Goal: Task Accomplishment & Management: Manage account settings

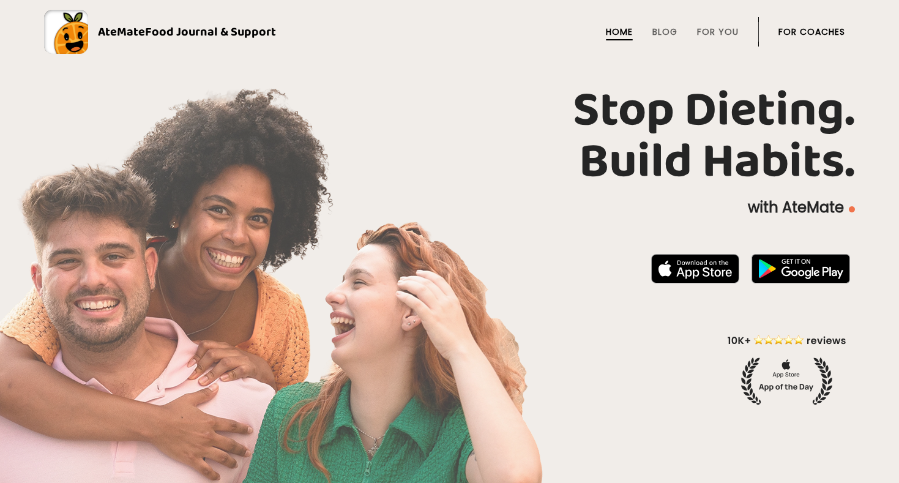
click at [809, 23] on li "For Coaches" at bounding box center [812, 31] width 67 height 29
click at [811, 40] on li "For Coaches" at bounding box center [812, 31] width 67 height 29
click at [813, 34] on link "For Coaches" at bounding box center [812, 32] width 67 height 10
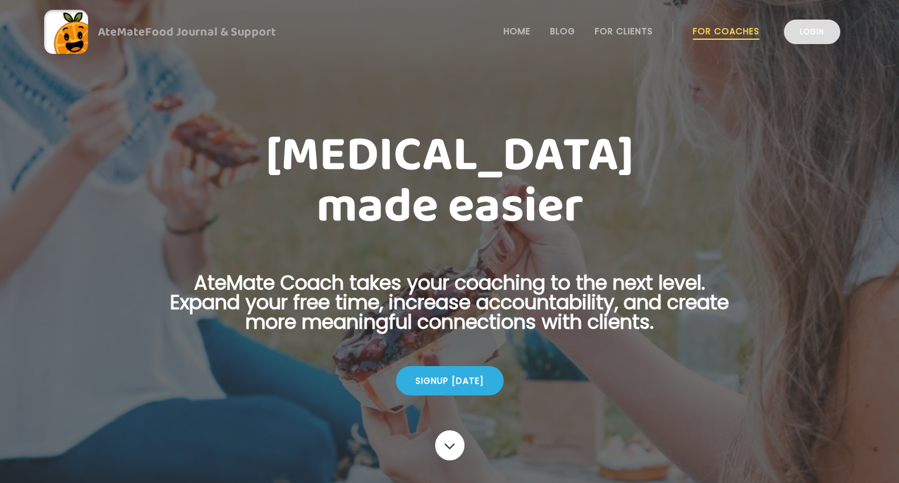
click at [839, 28] on link "Login" at bounding box center [812, 32] width 56 height 24
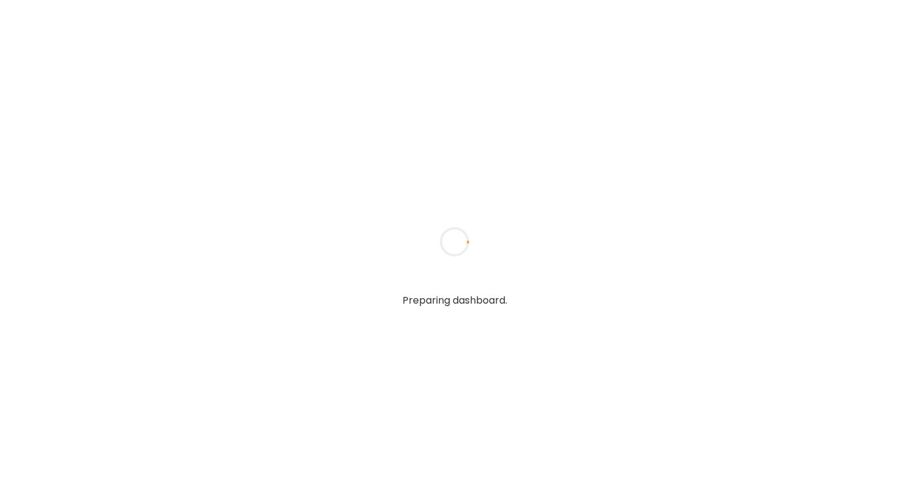
type input "**********"
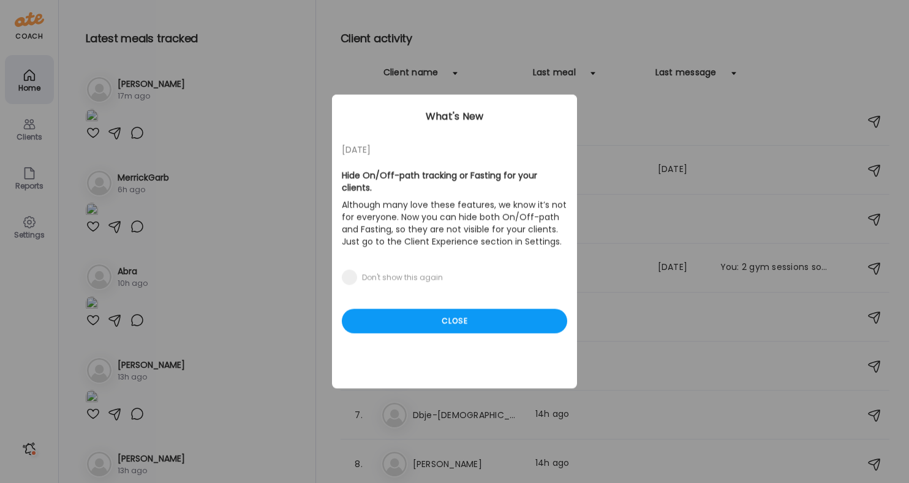
click at [396, 309] on div "Close" at bounding box center [454, 321] width 225 height 24
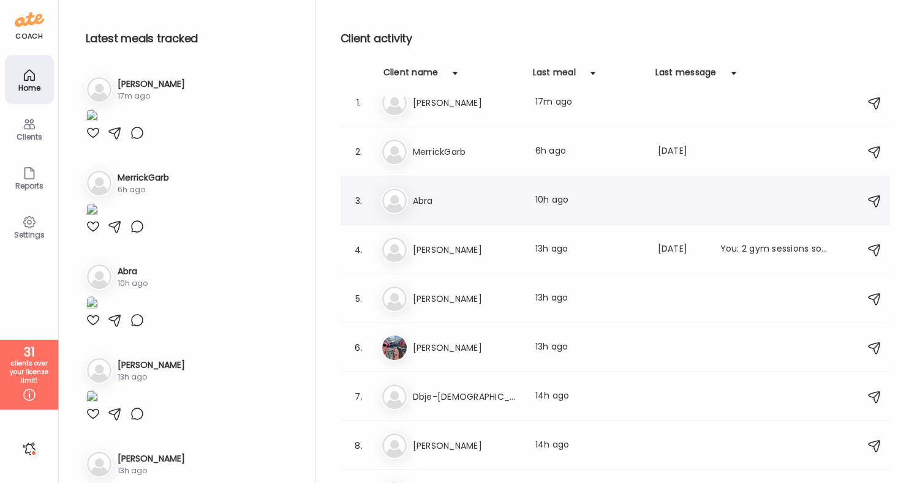
scroll to position [17, 0]
click at [503, 207] on h3 "Abra" at bounding box center [467, 202] width 108 height 15
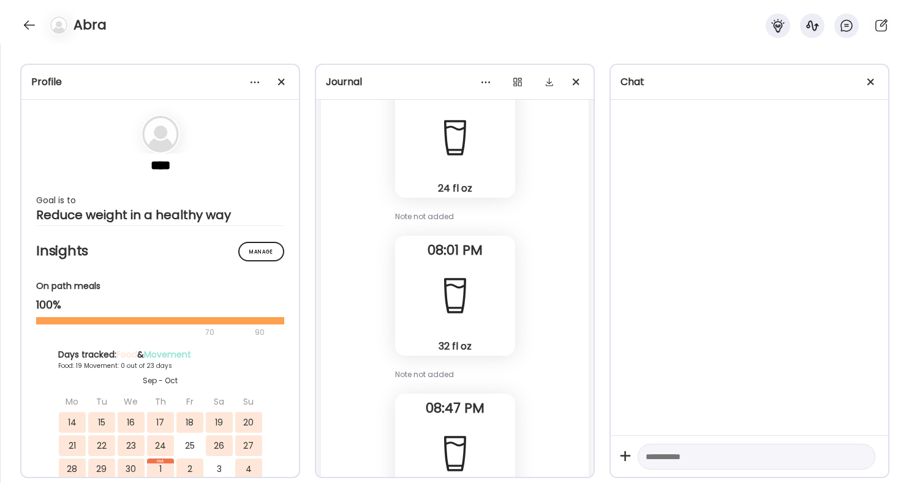
scroll to position [47663, 0]
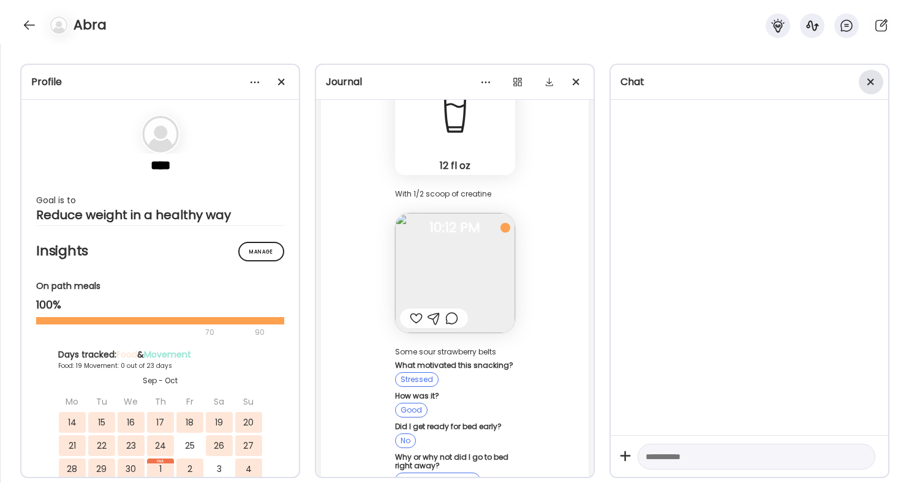
click at [869, 88] on div at bounding box center [870, 82] width 24 height 24
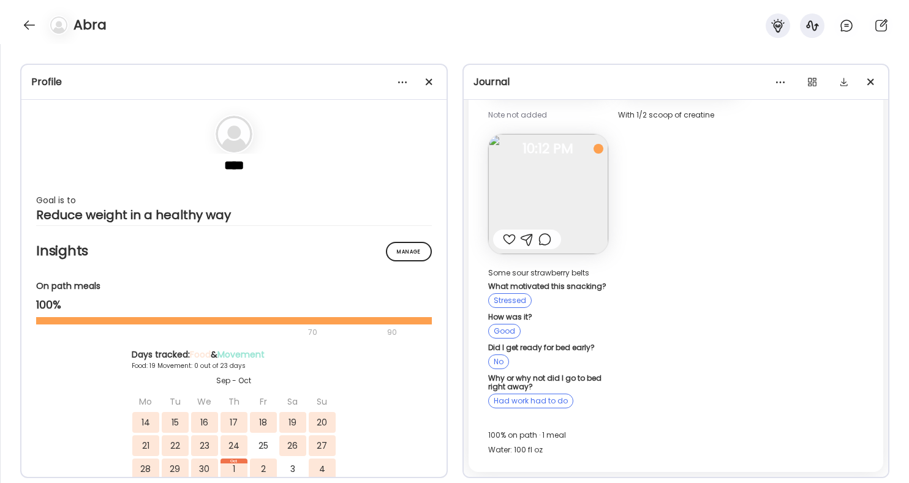
scroll to position [29547, 0]
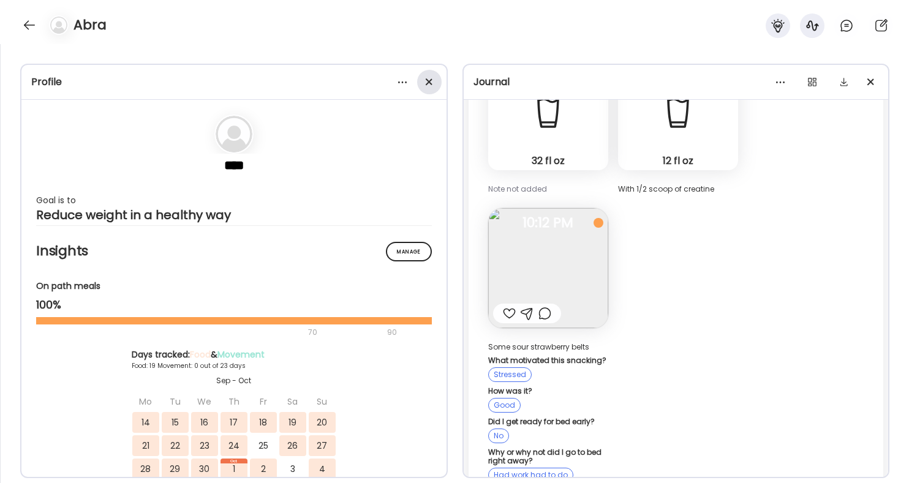
click at [427, 75] on div at bounding box center [429, 82] width 24 height 24
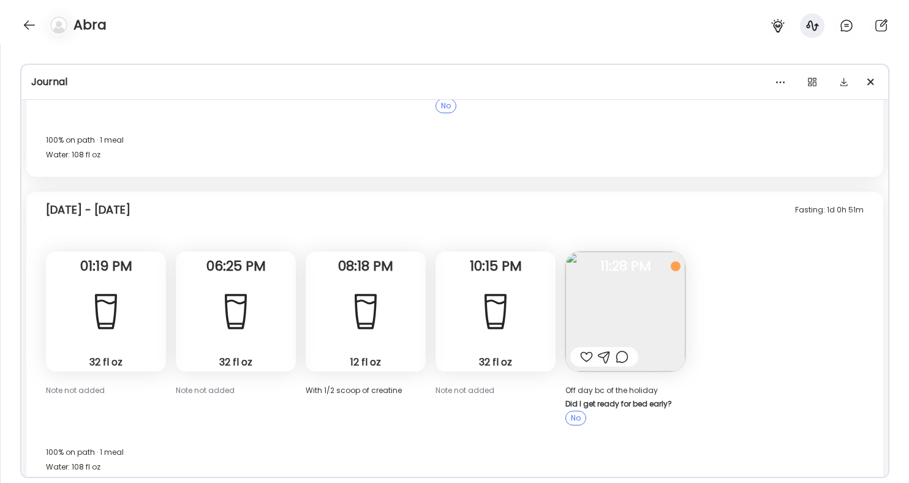
scroll to position [15980, 0]
click at [569, 252] on img at bounding box center [625, 312] width 120 height 120
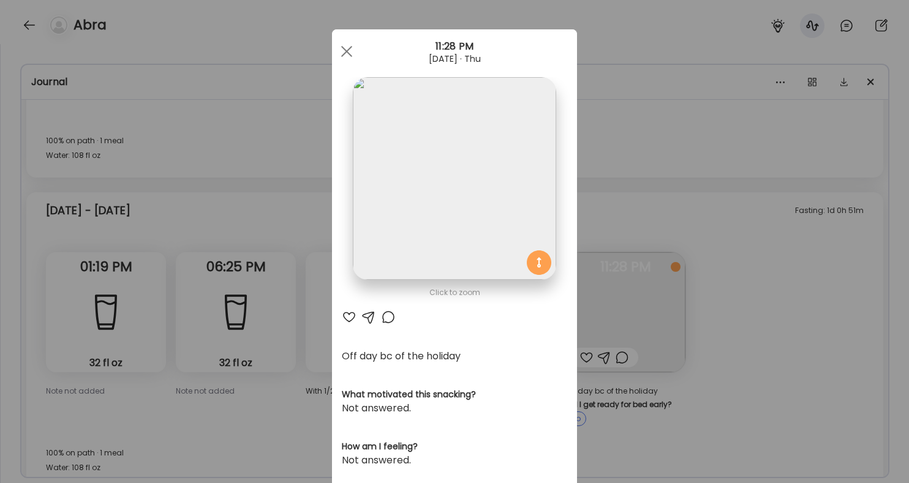
click at [737, 250] on div "Ate Coach Dashboard Wahoo! It’s official Take a moment to set up your Coach Pro…" at bounding box center [454, 241] width 909 height 483
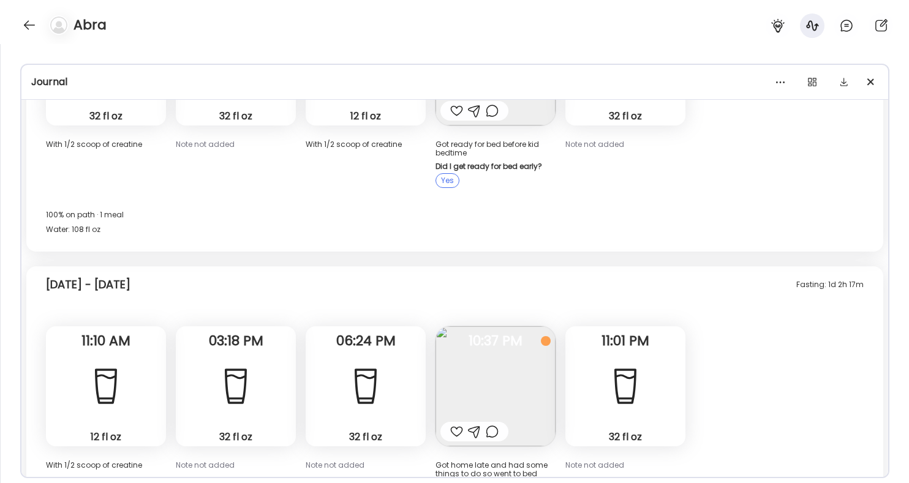
scroll to position [15577, 0]
click at [486, 326] on img at bounding box center [495, 386] width 120 height 120
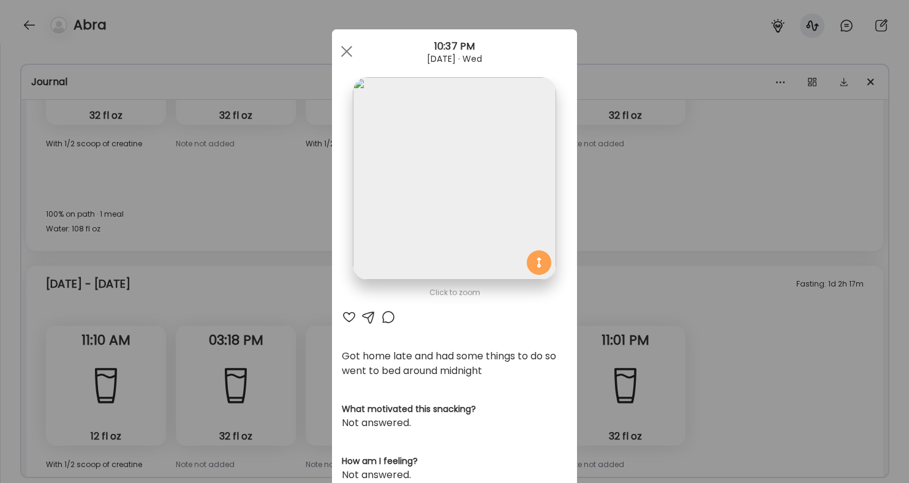
click at [602, 320] on div "Ate Coach Dashboard Wahoo! It’s official Take a moment to set up your Coach Pro…" at bounding box center [454, 241] width 909 height 483
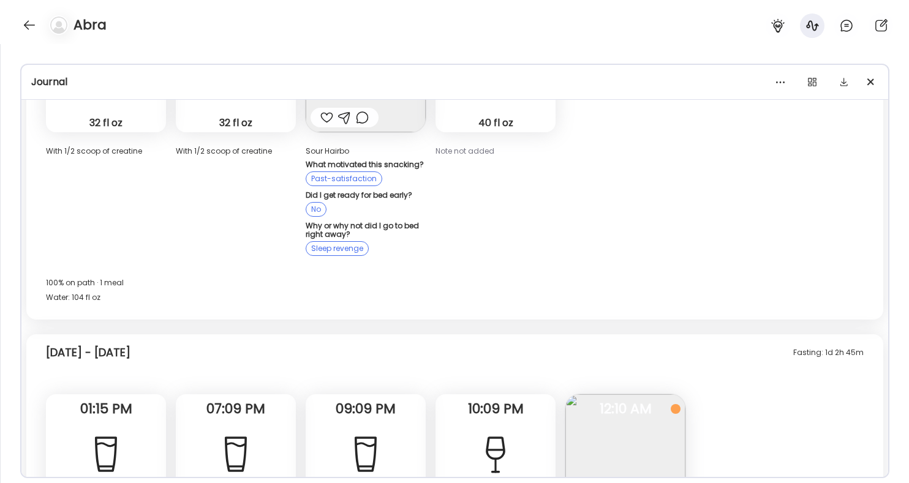
scroll to position [13737, 0]
